Goal: Information Seeking & Learning: Learn about a topic

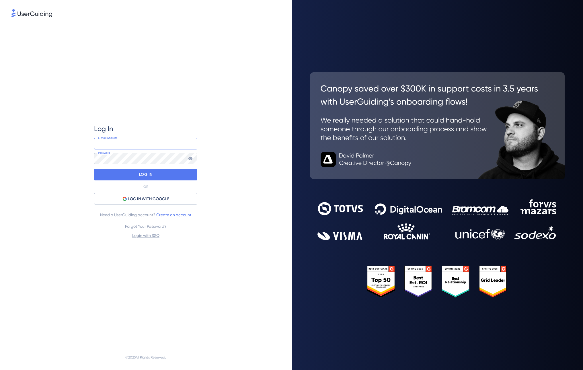
click at [159, 142] on input "email" at bounding box center [145, 143] width 103 height 11
click at [192, 143] on keeper-lock "Open Keeper Popup" at bounding box center [189, 143] width 7 height 7
type input "robert.horsmans@newdays.nl"
click at [156, 171] on div "LOG IN" at bounding box center [145, 174] width 103 height 11
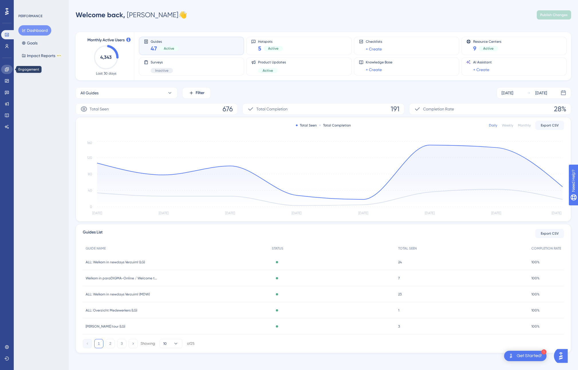
click at [5, 68] on icon at bounding box center [7, 69] width 5 height 5
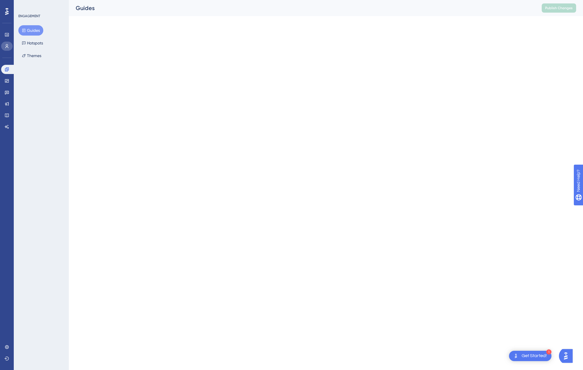
click at [8, 43] on link at bounding box center [6, 46] width 11 height 9
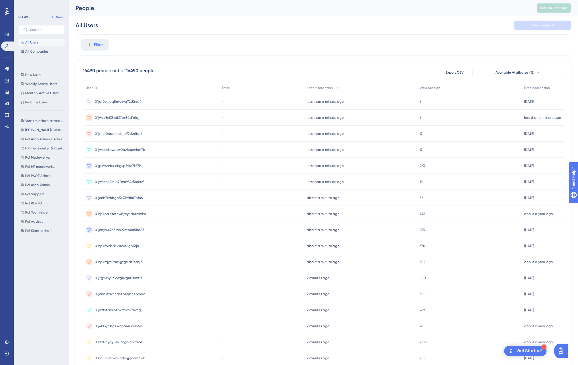
click at [125, 100] on span "01jqr0ycjbq5nvyzvq72t5f4a4" at bounding box center [118, 101] width 47 height 5
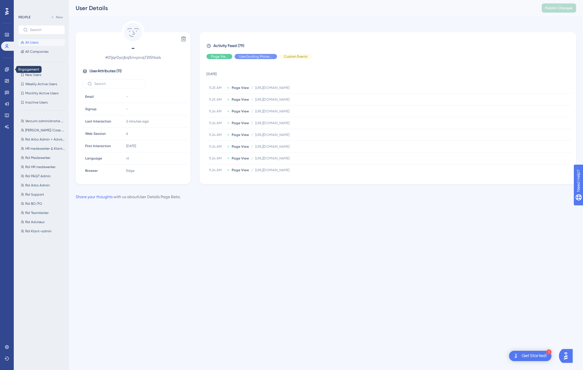
drag, startPoint x: 5, startPoint y: 70, endPoint x: 71, endPoint y: 53, distance: 68.1
click at [71, 53] on div "Performance Users Engagement Widgets Feedback Product Updates Knowledge Base AI…" at bounding box center [326, 104] width 514 height 209
drag, startPoint x: 89, startPoint y: 70, endPoint x: 146, endPoint y: 78, distance: 57.1
click at [146, 78] on div "- # 01jqr0ycjbq5nvyzvq72t5f4a4 User Attributes ( 11 ) Email Email - Signup Sign…" at bounding box center [133, 109] width 110 height 131
drag, startPoint x: 84, startPoint y: 155, endPoint x: 142, endPoint y: 163, distance: 58.7
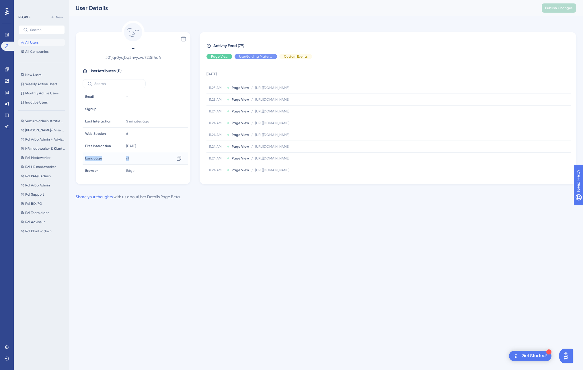
click at [142, 163] on tr "Language Language nl Copy nl" at bounding box center [135, 158] width 105 height 12
click at [32, 41] on span "All Users" at bounding box center [31, 42] width 13 height 5
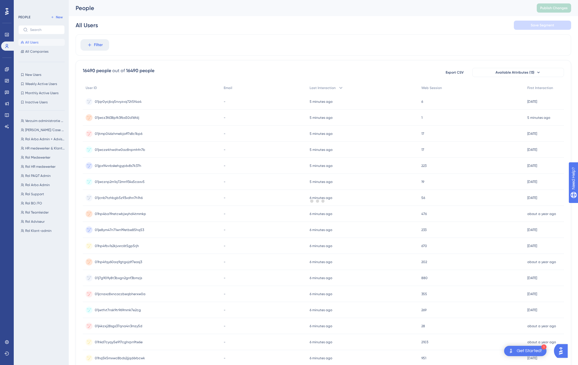
click at [102, 45] on div at bounding box center [317, 201] width 521 height 324
click at [100, 44] on span "Filter" at bounding box center [98, 45] width 9 height 7
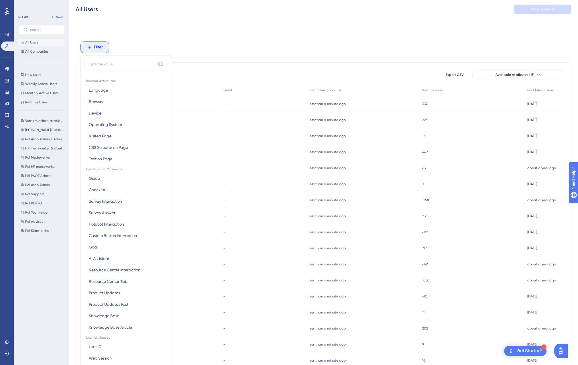
scroll to position [27, 0]
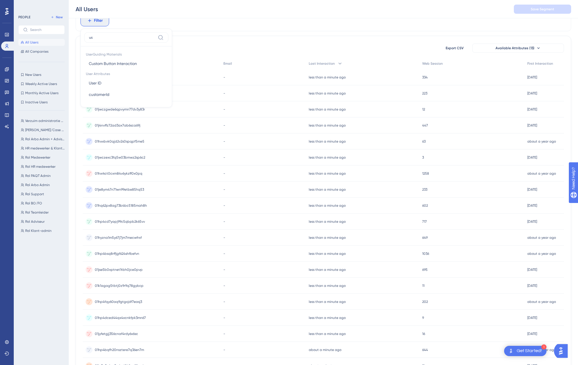
type input "u"
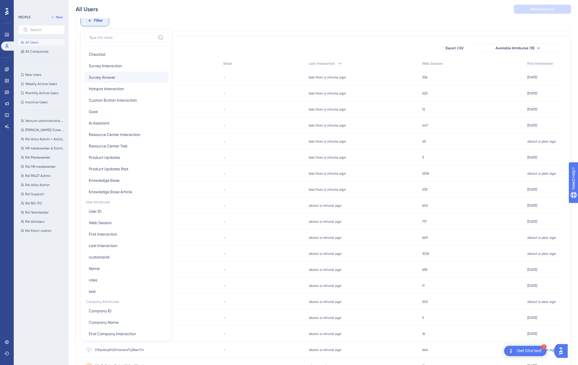
scroll to position [126, 0]
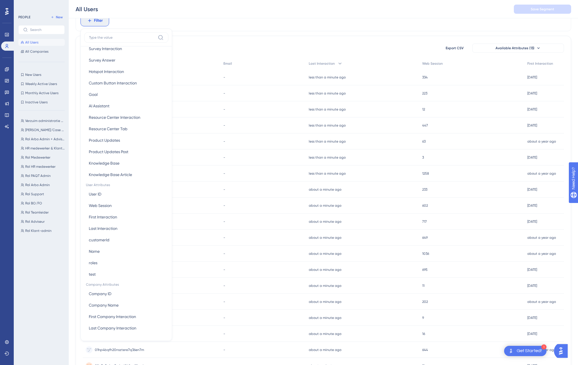
click at [254, 184] on div "-" at bounding box center [263, 190] width 85 height 16
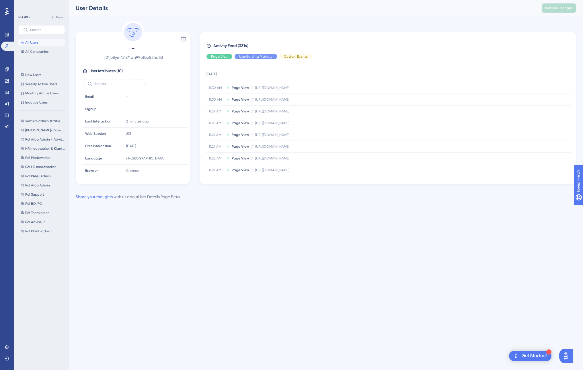
click at [148, 218] on div "Performance Users Engagement Widgets Feedback Product Updates Knowledge Base AI…" at bounding box center [291, 109] width 583 height 218
click at [210, 28] on div "Delete - # 01je8ym47n71wn99etbe85hq53 User Attributes ( 10 ) Email Email - Sign…" at bounding box center [326, 102] width 500 height 163
click at [100, 158] on span "Language" at bounding box center [93, 158] width 17 height 5
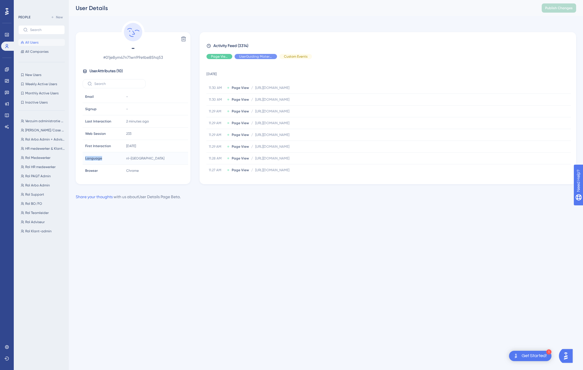
click at [100, 158] on span "Language" at bounding box center [93, 158] width 17 height 5
click at [99, 158] on span "Language" at bounding box center [93, 158] width 17 height 5
click at [99, 157] on span "Language" at bounding box center [93, 158] width 17 height 5
click at [102, 71] on span "User Attributes ( 10 )" at bounding box center [105, 71] width 33 height 7
click at [102, 70] on span "User Attributes ( 10 )" at bounding box center [105, 71] width 33 height 7
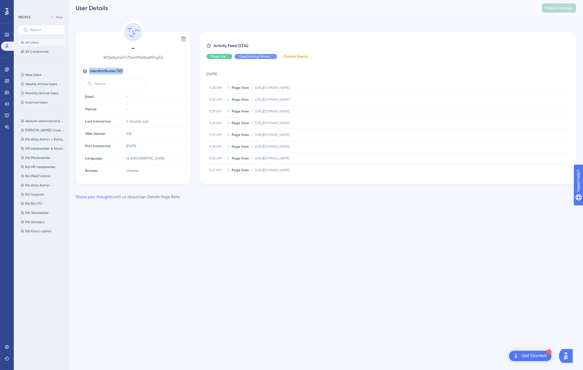
click at [102, 70] on span "User Attributes ( 10 )" at bounding box center [105, 71] width 33 height 7
click at [119, 71] on span "User Attributes ( 10 )" at bounding box center [105, 71] width 33 height 7
click at [53, 125] on div "Verzuim administratie medewerker Verzuim administratie medewerker Rol Leidingge…" at bounding box center [43, 237] width 50 height 244
click at [48, 122] on span "Verzuim administratie medewerker" at bounding box center [45, 121] width 41 height 5
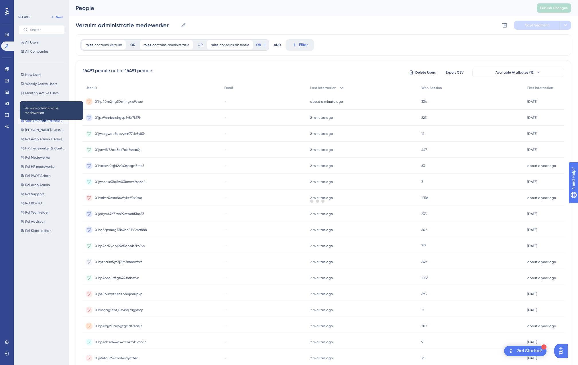
click at [126, 109] on div at bounding box center [317, 201] width 521 height 324
click at [124, 116] on div at bounding box center [317, 201] width 521 height 324
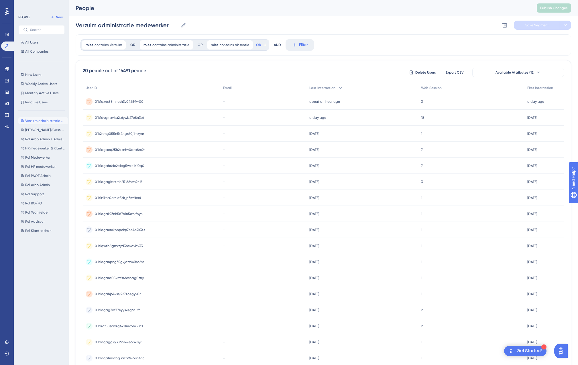
click at [124, 117] on span "01k1dvgmxv4a2s6ywb27e8n3bt" at bounding box center [120, 118] width 50 height 5
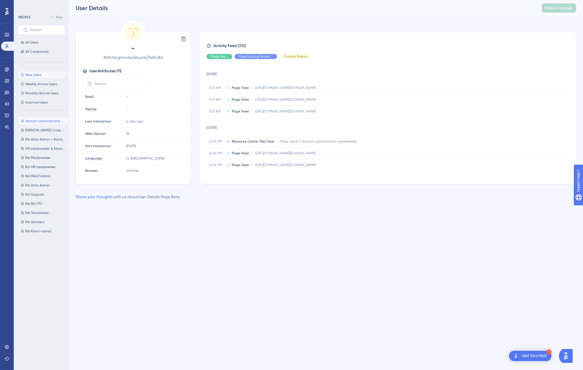
click at [36, 73] on span "New Users" at bounding box center [33, 75] width 16 height 5
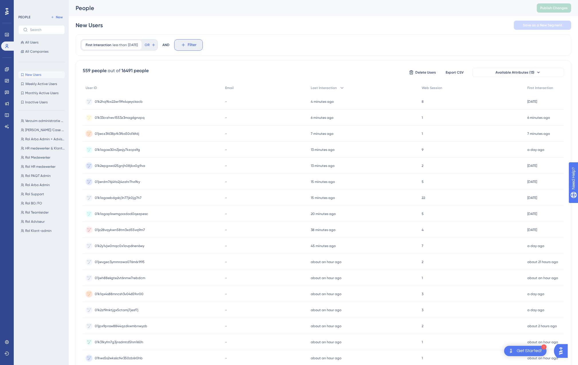
click at [197, 42] on span "Filter" at bounding box center [192, 45] width 9 height 7
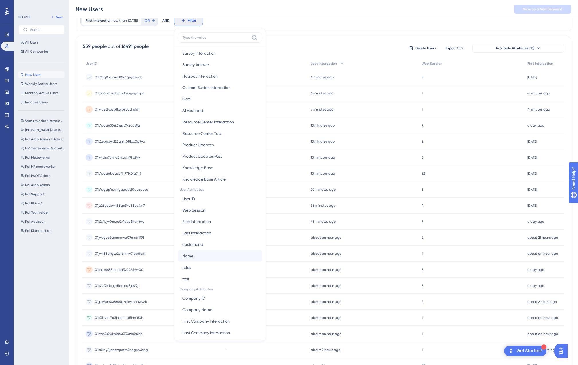
scroll to position [126, 0]
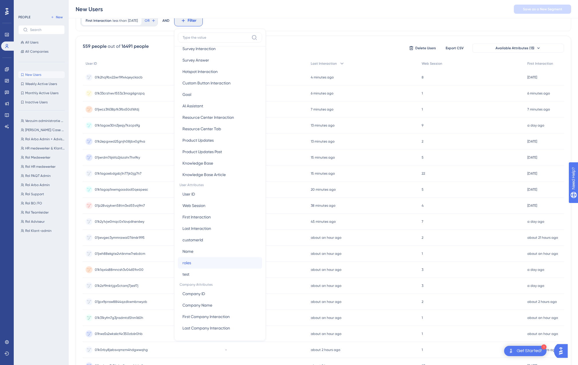
click at [200, 263] on button "roles roles" at bounding box center [220, 262] width 84 height 11
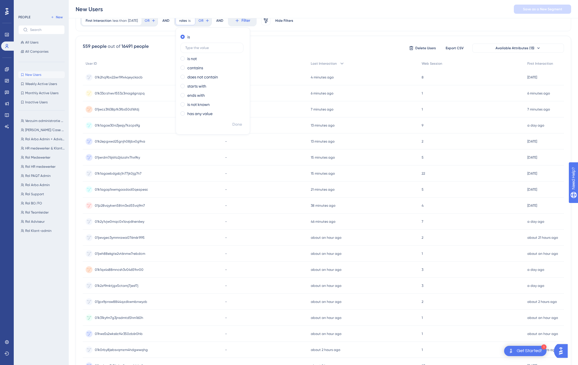
click at [289, 34] on div "First Interaction less than 10 days ago 10 days ago Remove OR AND roles is Remo…" at bounding box center [324, 213] width 496 height 406
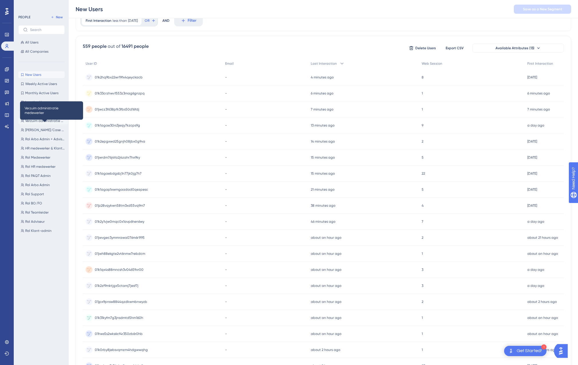
click at [34, 119] on span "Verzuim administratie medewerker" at bounding box center [45, 121] width 41 height 5
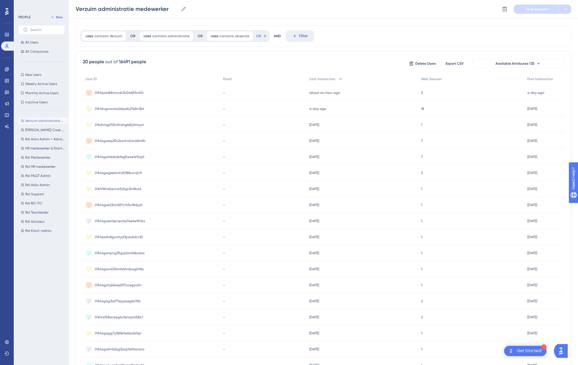
scroll to position [0, 0]
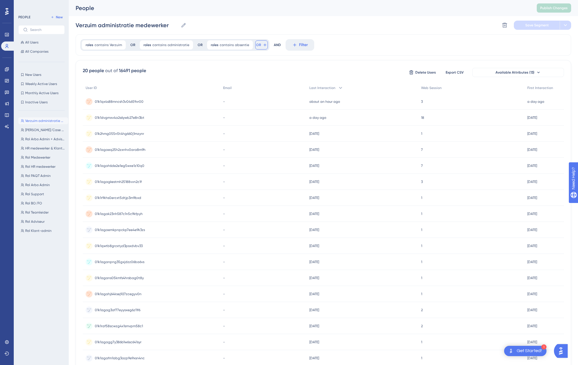
click at [264, 45] on icon at bounding box center [265, 45] width 3 height 3
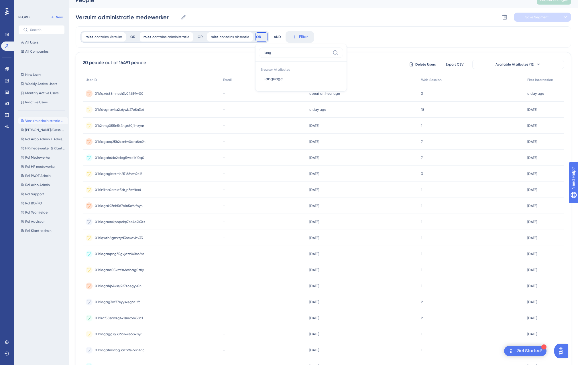
type input "lang"
click at [128, 98] on div "01k1qx4s88mncsh3v04659vr00 01k1qx4s88mncsh3v04659vr00" at bounding box center [119, 94] width 49 height 16
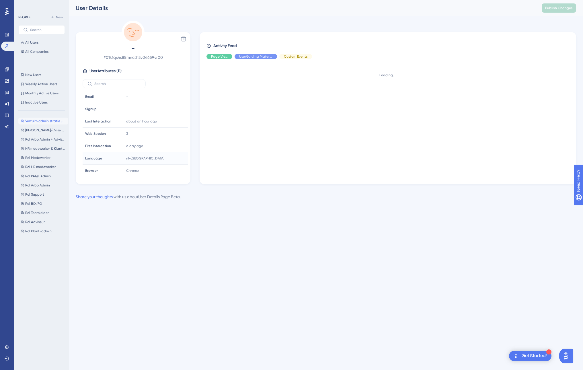
click at [98, 158] on span "Language" at bounding box center [93, 158] width 17 height 5
click at [97, 158] on span "Language" at bounding box center [93, 158] width 17 height 5
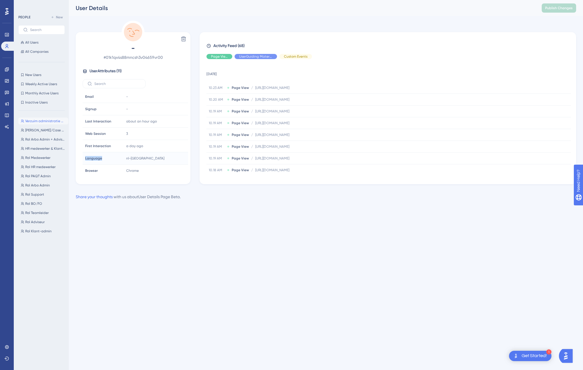
click at [97, 158] on span "Language" at bounding box center [93, 158] width 17 height 5
click at [97, 157] on span "Language" at bounding box center [93, 158] width 17 height 5
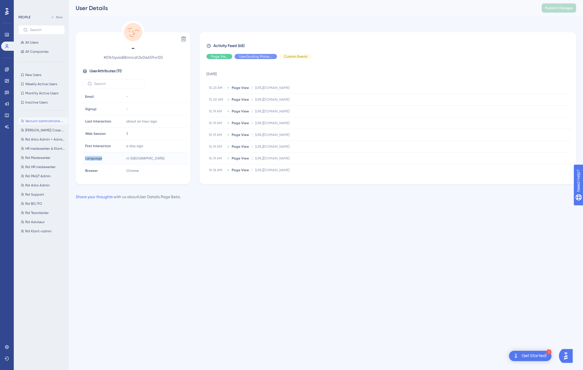
click at [97, 157] on span "Language" at bounding box center [93, 158] width 17 height 5
click at [96, 157] on span "Language" at bounding box center [93, 158] width 17 height 5
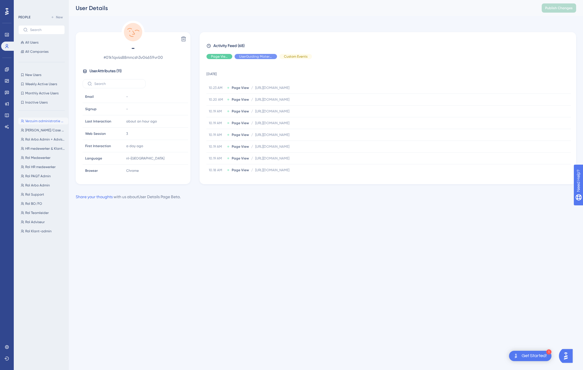
click at [133, 58] on span "# 01k1qx4s88mncsh3v04659vr00" at bounding box center [133, 57] width 101 height 7
click at [138, 126] on div "about an hour ago 20 Aug 2025, 10:23" at bounding box center [155, 121] width 62 height 11
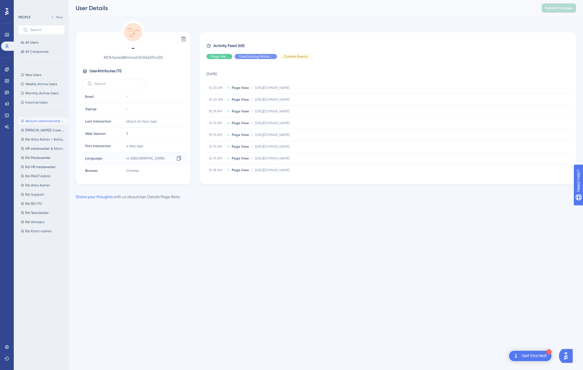
click at [124, 160] on div "nl-NL Copy nl-NL" at bounding box center [155, 157] width 62 height 11
click at [176, 157] on icon at bounding box center [179, 158] width 6 height 6
drag, startPoint x: 133, startPoint y: 159, endPoint x: 118, endPoint y: 159, distance: 15.2
click at [118, 159] on tr "Language Language nl-NL" at bounding box center [135, 158] width 105 height 12
click at [30, 120] on span "Verzuim administratie medewerker" at bounding box center [45, 121] width 41 height 5
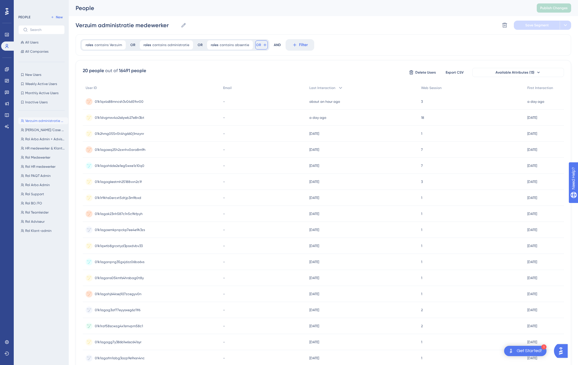
click at [263, 44] on icon at bounding box center [265, 45] width 5 height 5
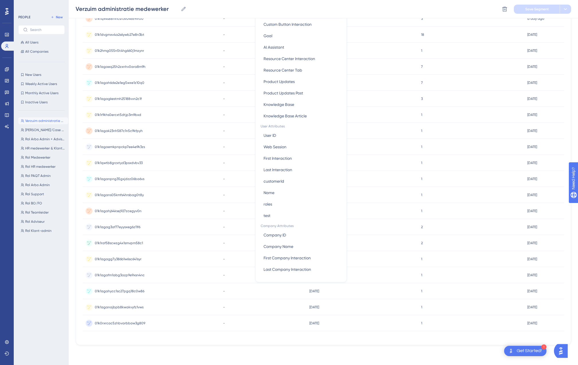
scroll to position [86, 0]
click at [267, 215] on button "test test" at bounding box center [301, 214] width 84 height 11
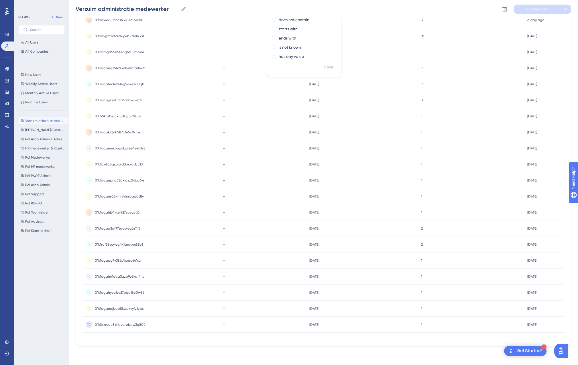
scroll to position [0, 0]
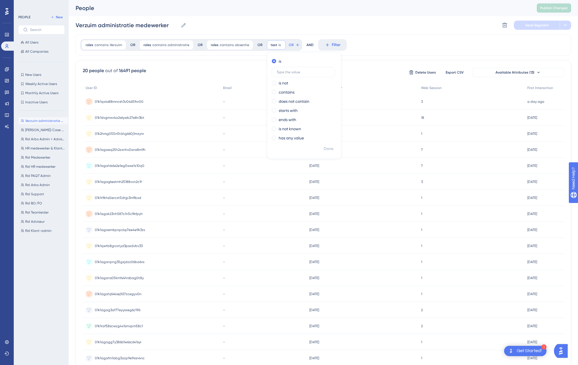
click at [377, 43] on div "roles contains Verzuim Verzuim Remove OR roles contains administratie administr…" at bounding box center [324, 44] width 496 height 21
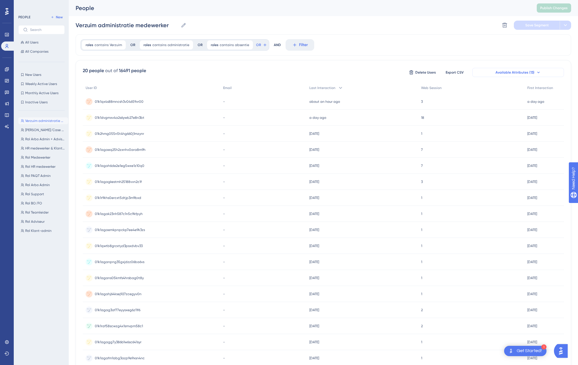
click at [545, 72] on button "Available Attributes (13)" at bounding box center [519, 72] width 92 height 9
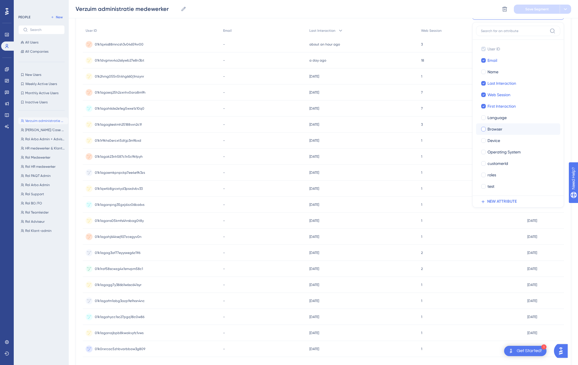
scroll to position [10, 4]
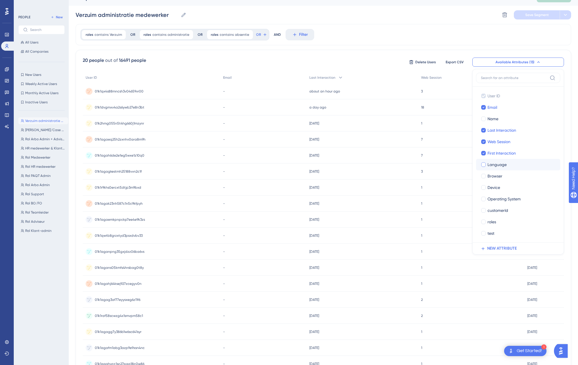
click at [482, 165] on div at bounding box center [484, 165] width 5 height 5
checkbox input "true"
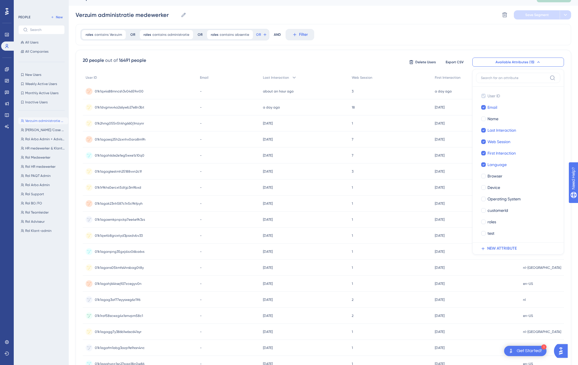
click at [470, 26] on div "roles contains Verzuim Verzuim Remove OR roles contains administratie administr…" at bounding box center [324, 34] width 496 height 21
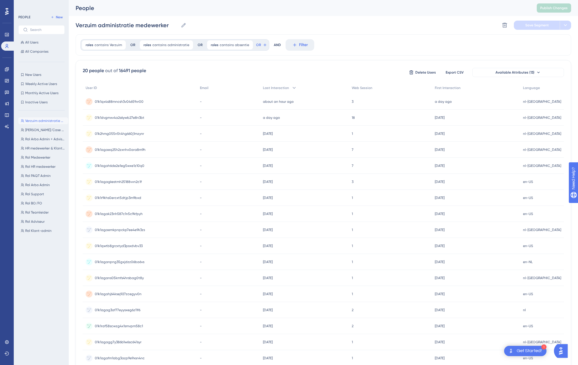
scroll to position [4, 4]
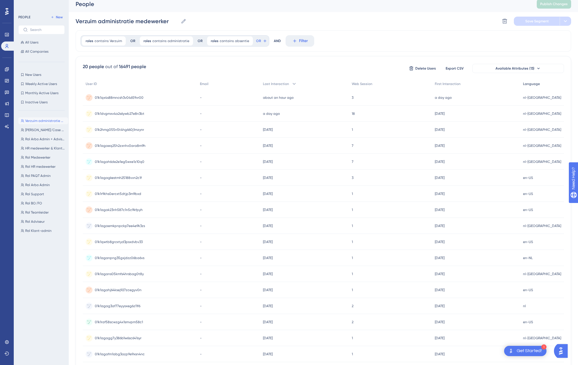
click at [540, 84] on span "Language" at bounding box center [531, 84] width 17 height 5
click at [263, 40] on icon at bounding box center [265, 41] width 5 height 5
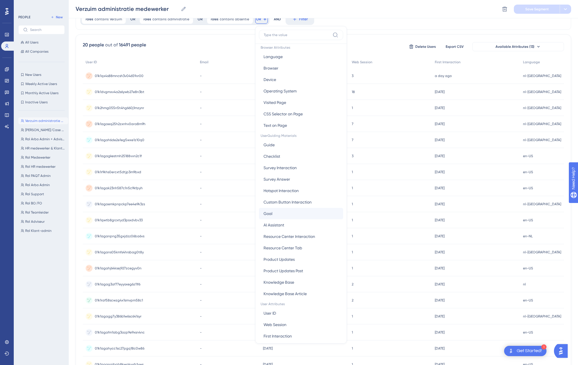
scroll to position [0, 0]
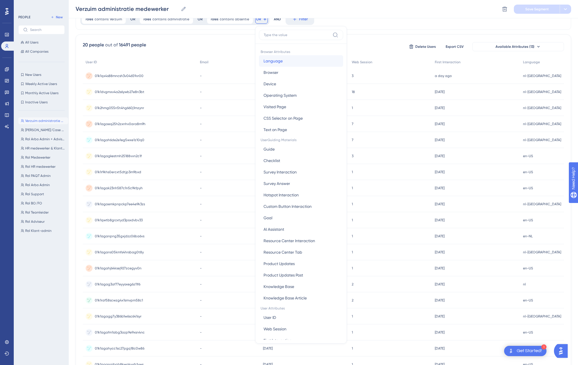
click at [268, 62] on span "Language" at bounding box center [273, 61] width 19 height 7
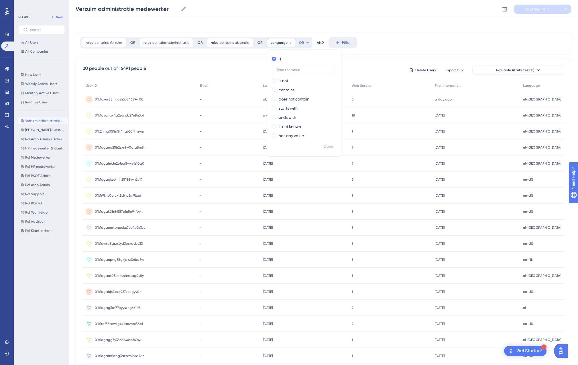
scroll to position [0, 4]
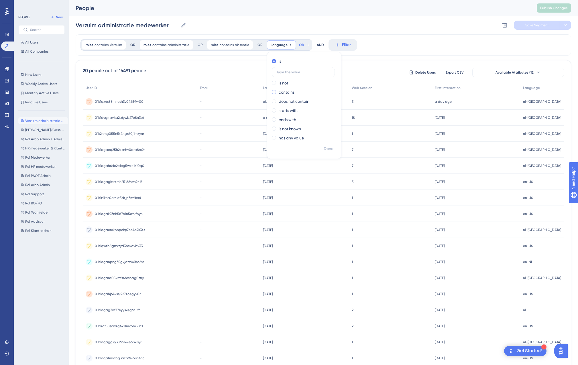
click at [272, 92] on span at bounding box center [274, 92] width 4 height 4
click at [278, 91] on input "radio" at bounding box center [278, 91] width 0 height 0
type input "nl"
click at [324, 150] on span "Done" at bounding box center [329, 149] width 10 height 7
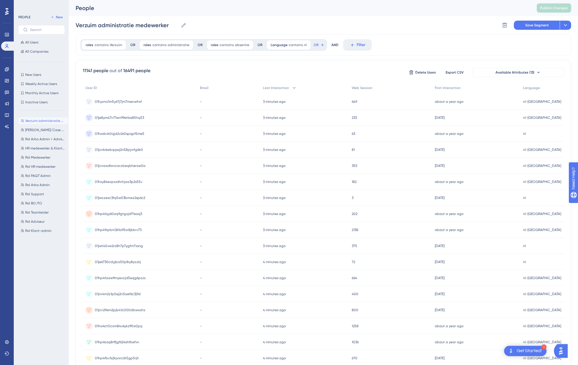
click at [136, 101] on span "01hyzna1m5y67j7jm7mecwfrxf" at bounding box center [118, 101] width 47 height 5
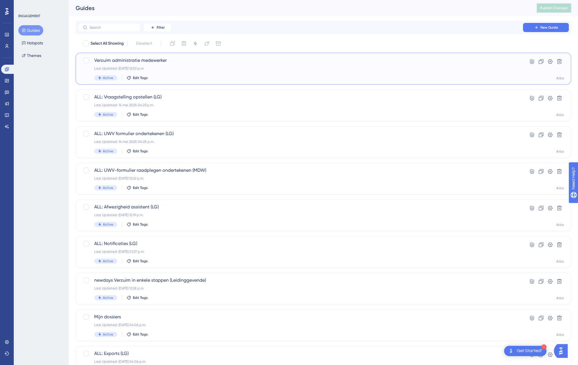
click at [128, 61] on span "Verzuim administratie medewerker" at bounding box center [300, 60] width 413 height 7
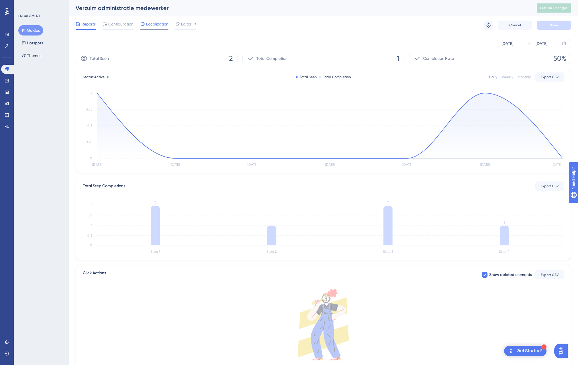
click at [151, 25] on span "Localization" at bounding box center [157, 24] width 22 height 7
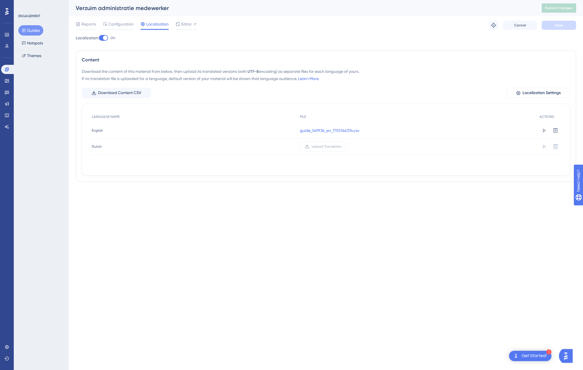
click at [99, 131] on span "English" at bounding box center [97, 130] width 11 height 5
click at [462, 122] on div "guide_149934_en_1755166374.csv" at bounding box center [417, 130] width 240 height 16
click at [531, 92] on span "Localization Settings" at bounding box center [541, 92] width 38 height 7
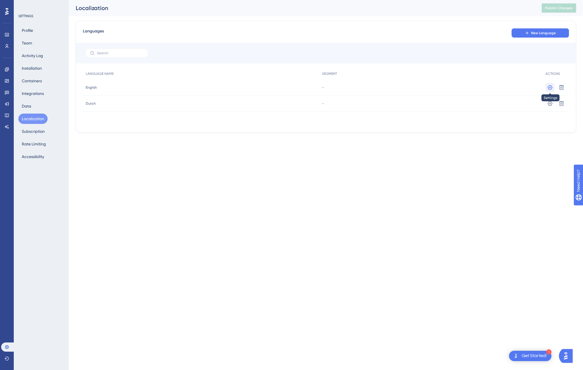
click at [550, 87] on icon at bounding box center [549, 87] width 5 height 5
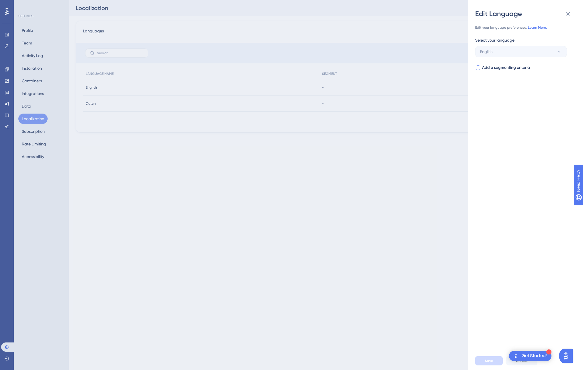
click at [478, 68] on div at bounding box center [478, 67] width 5 height 5
checkbox input "true"
click at [495, 87] on span "Select your segment" at bounding box center [498, 90] width 37 height 7
click at [294, 189] on div "Edit Language Edit your language preferences. Learn More. Select your language …" at bounding box center [291, 185] width 583 height 370
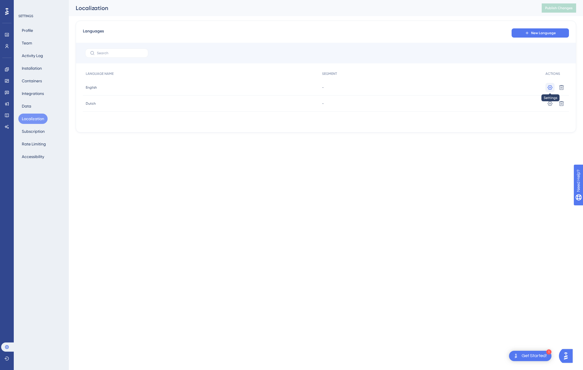
click at [549, 87] on icon at bounding box center [549, 87] width 5 height 5
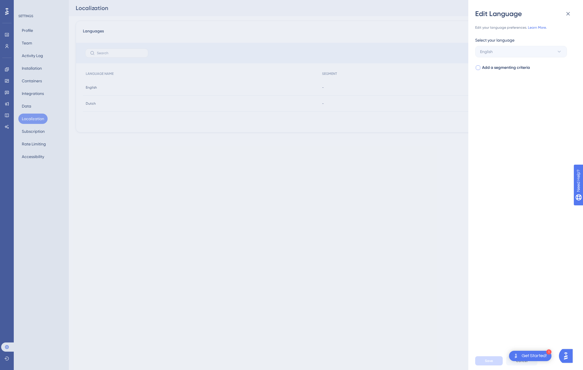
click at [480, 67] on div at bounding box center [478, 67] width 5 height 5
checkbox input "true"
click at [550, 258] on div "Edit your language preferences. Learn More. Select your language English Add a …" at bounding box center [527, 184] width 105 height 333
click at [531, 357] on div "Get Started!" at bounding box center [533, 356] width 25 height 6
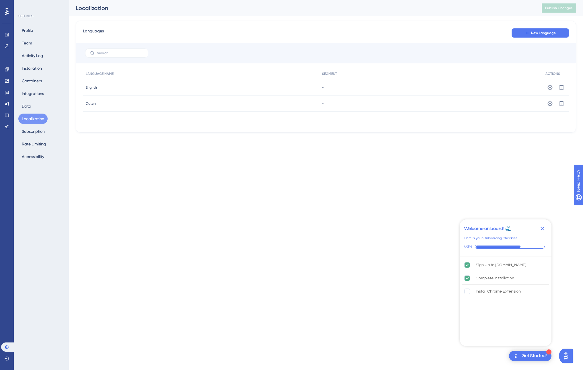
click at [497, 0] on html "1 Get Started! Welcome on board! 🌊 Here is your Onboarding Checklist 66% Sign U…" at bounding box center [291, 0] width 583 height 0
click at [564, 351] on img "Open AI Assistant Launcher" at bounding box center [565, 356] width 10 height 10
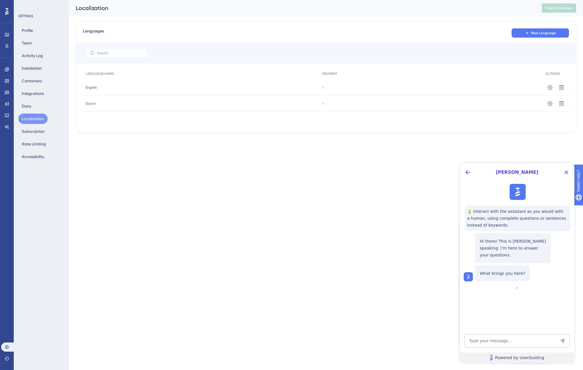
click at [567, 354] on link "Powered by UserGuiding" at bounding box center [516, 357] width 115 height 10
click at [567, 173] on icon "Close Button" at bounding box center [566, 172] width 7 height 7
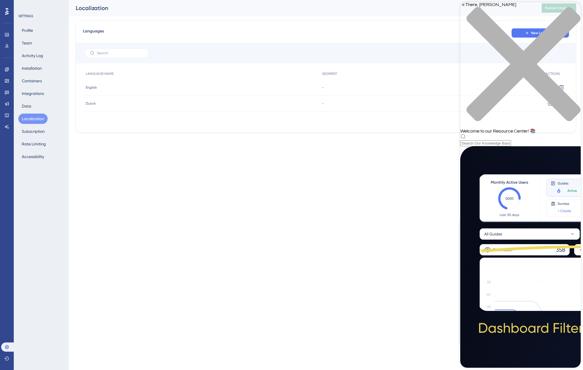
click at [514, 134] on div "Resource Center Header" at bounding box center [520, 140] width 120 height 13
click at [513, 33] on div "Hi There, Robert 👋 Welcome to our Resource Center! 📚" at bounding box center [520, 74] width 120 height 144
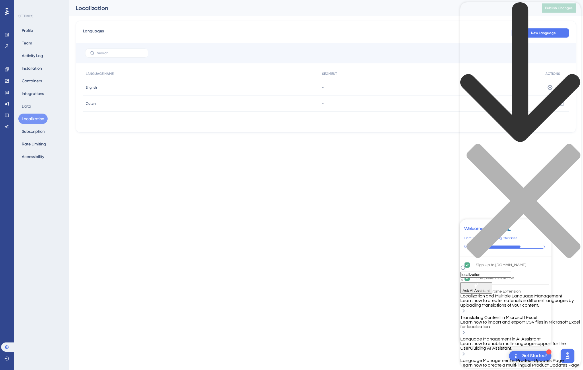
type input "localization"
click at [530, 294] on span "Localization and Multiple Language Management" at bounding box center [511, 296] width 102 height 5
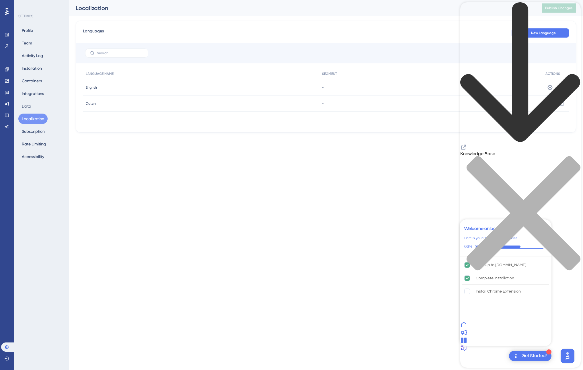
click at [151, 0] on html "1 Get Started! Welcome on board! 🌊 Here is your Onboarding Checklist 66% Sign U…" at bounding box center [291, 0] width 583 height 0
click at [10, 45] on link at bounding box center [6, 46] width 11 height 9
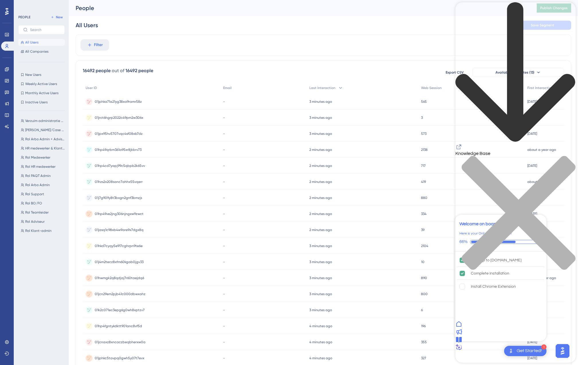
click at [115, 98] on div "01jphka71a21yg38xa9ramr58z 01jphka71a21yg38xa9ramr58z" at bounding box center [118, 102] width 47 height 16
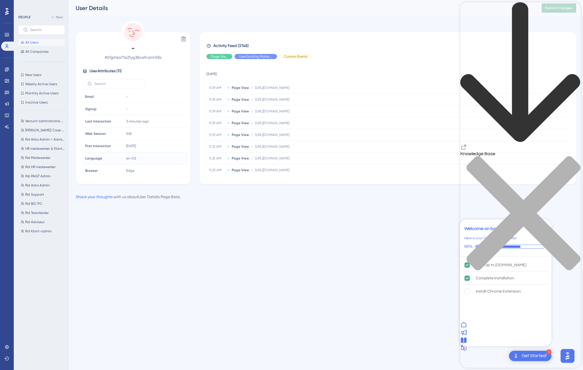
click at [93, 158] on span "Language" at bounding box center [93, 158] width 17 height 5
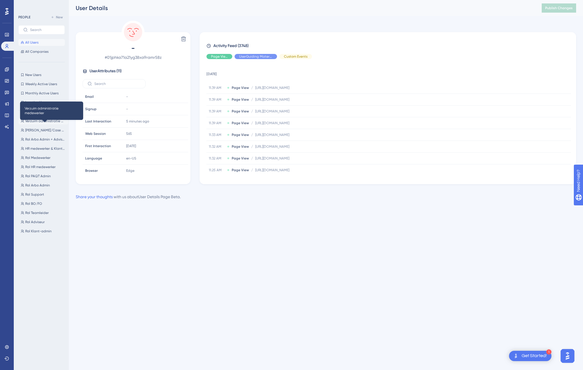
click at [32, 120] on span "Verzuim administratie medewerker" at bounding box center [45, 121] width 41 height 5
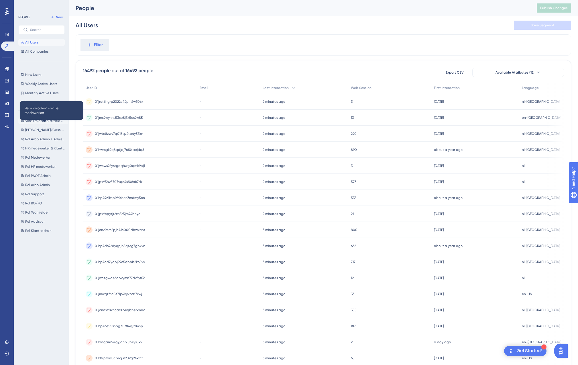
click at [38, 120] on span "Verzuim administratie medewerker" at bounding box center [45, 121] width 41 height 5
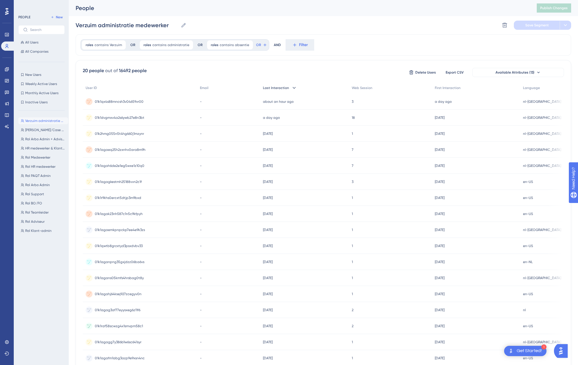
click at [297, 88] on icon at bounding box center [295, 88] width 6 height 6
click at [144, 119] on div "01k1dvgmxv4a2s6ywb27e8n3bt 01k1dvgmxv4a2s6ywb27e8n3bt" at bounding box center [140, 118] width 114 height 16
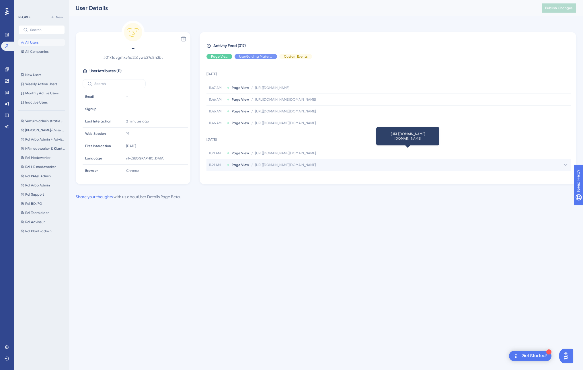
click at [268, 165] on span "[URL][DOMAIN_NAME][DOMAIN_NAME]" at bounding box center [285, 165] width 60 height 5
click at [231, 162] on div "11.21 AM Page View / https://demo.dearbodienst.newdays.nl/#state=33c5de60-afd1-…" at bounding box center [388, 164] width 364 height 11
click at [232, 163] on span "Page View" at bounding box center [240, 165] width 17 height 5
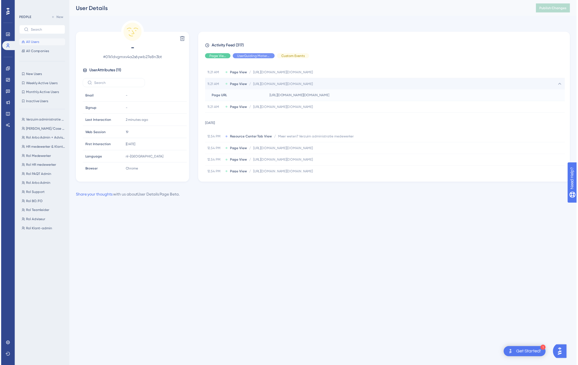
scroll to position [70, 0]
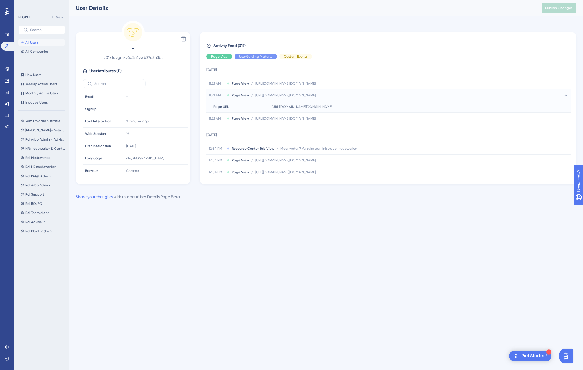
click at [289, 23] on div "Delete - # 01k1dvgmxv4a2s6ywb27e8n3bt User Attributes ( 11 ) Email Email - Sign…" at bounding box center [326, 102] width 500 height 163
click at [288, 24] on div "Delete - # 01k1dvgmxv4a2s6ywb27e8n3bt User Attributes ( 11 ) Email Email - Sign…" at bounding box center [326, 102] width 500 height 163
click at [28, 42] on span "All Users" at bounding box center [31, 42] width 13 height 5
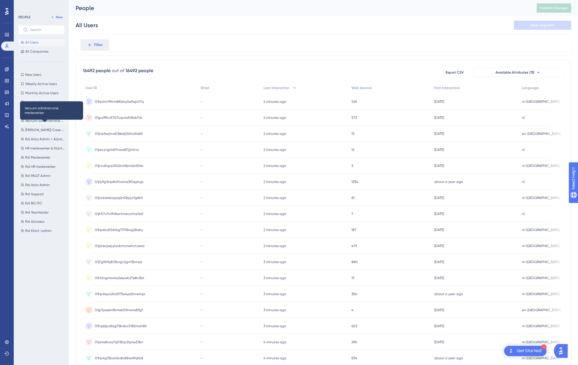
click at [46, 120] on span "Verzuim administratie medewerker" at bounding box center [45, 121] width 41 height 5
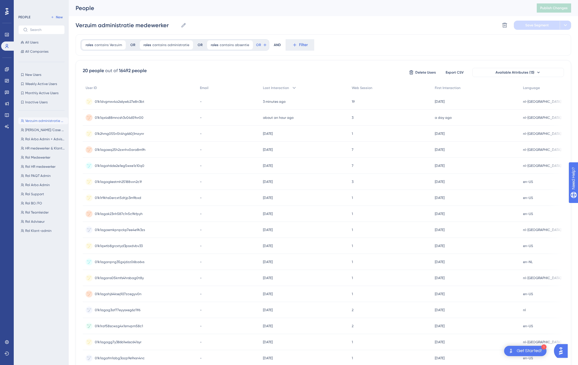
click at [117, 102] on span "01k1dvgmxv4a2s6ywb27e8n3bt" at bounding box center [120, 101] width 50 height 5
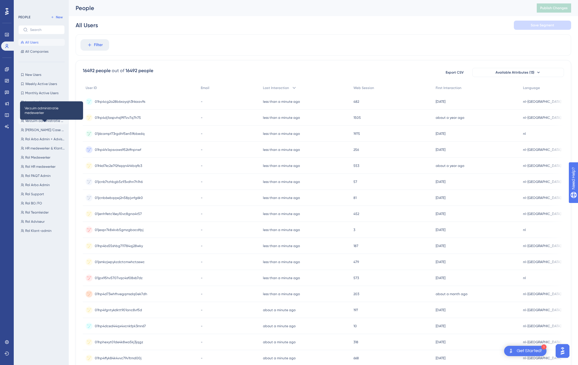
click at [42, 123] on span "Verzuim administratie medewerker" at bounding box center [45, 121] width 41 height 5
click at [47, 120] on span "Verzuim administratie medewerker" at bounding box center [45, 121] width 41 height 5
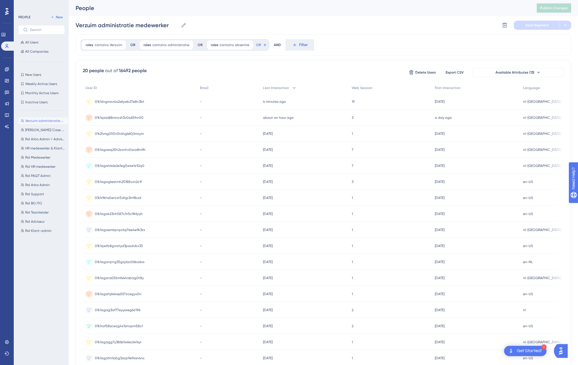
click at [140, 102] on span "01k1dvgmxv4a2s6ywb27e8n3bt" at bounding box center [120, 101] width 50 height 5
